Goal: Information Seeking & Learning: Understand process/instructions

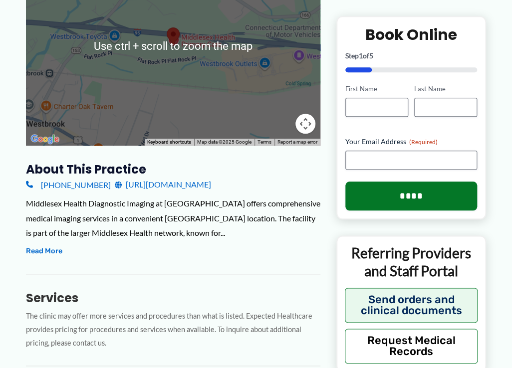
scroll to position [250, 0]
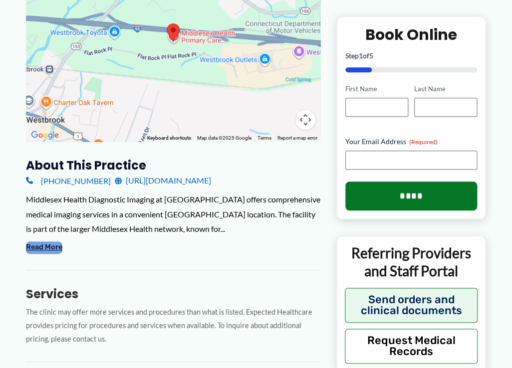
click at [58, 247] on button "Read More" at bounding box center [44, 248] width 36 height 12
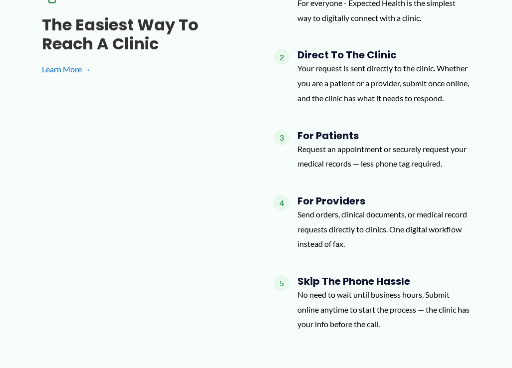
scroll to position [848, 0]
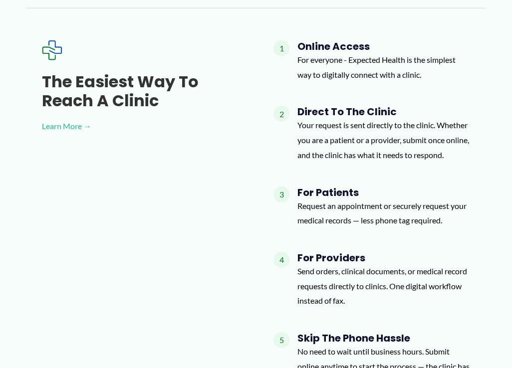
click at [68, 126] on link "Learn More →" at bounding box center [142, 126] width 200 height 15
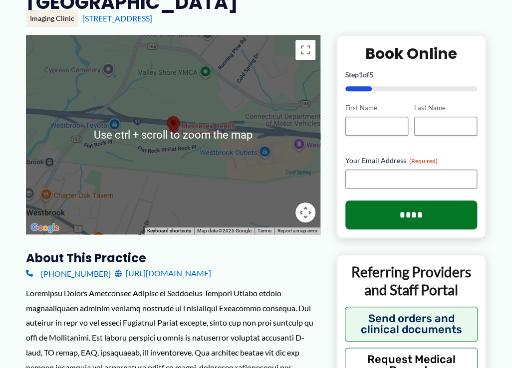
scroll to position [250, 0]
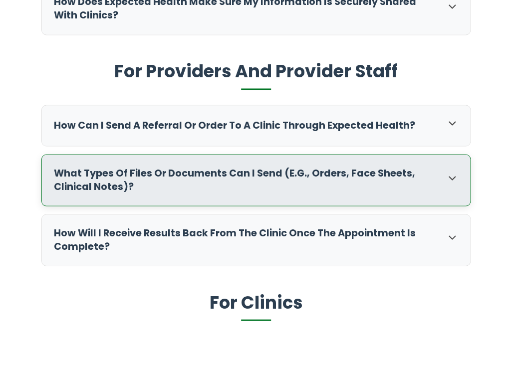
scroll to position [549, 0]
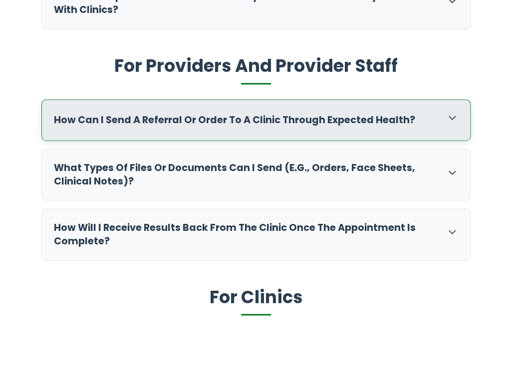
click at [243, 128] on div "How can I send a referral or order to a clinic through Expected Health?" at bounding box center [256, 120] width 428 height 40
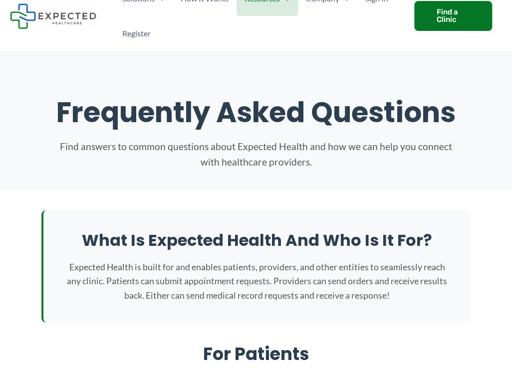
scroll to position [0, 0]
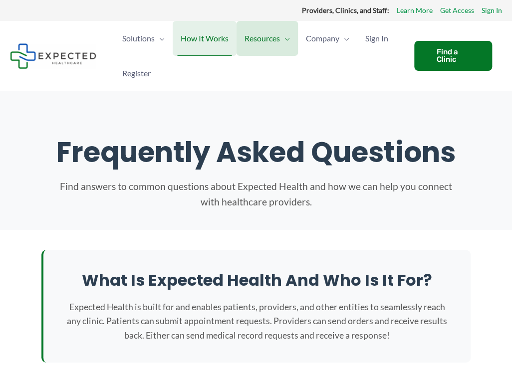
click at [209, 40] on span "How It Works" at bounding box center [205, 38] width 48 height 35
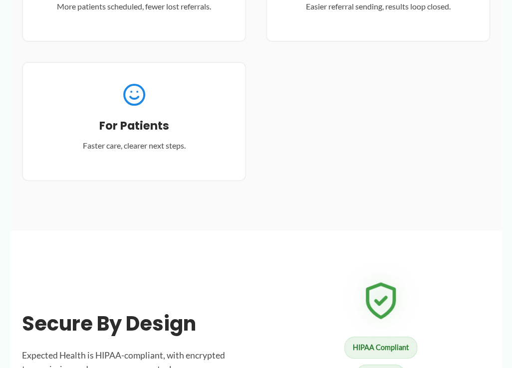
scroll to position [1447, 0]
